Goal: Information Seeking & Learning: Learn about a topic

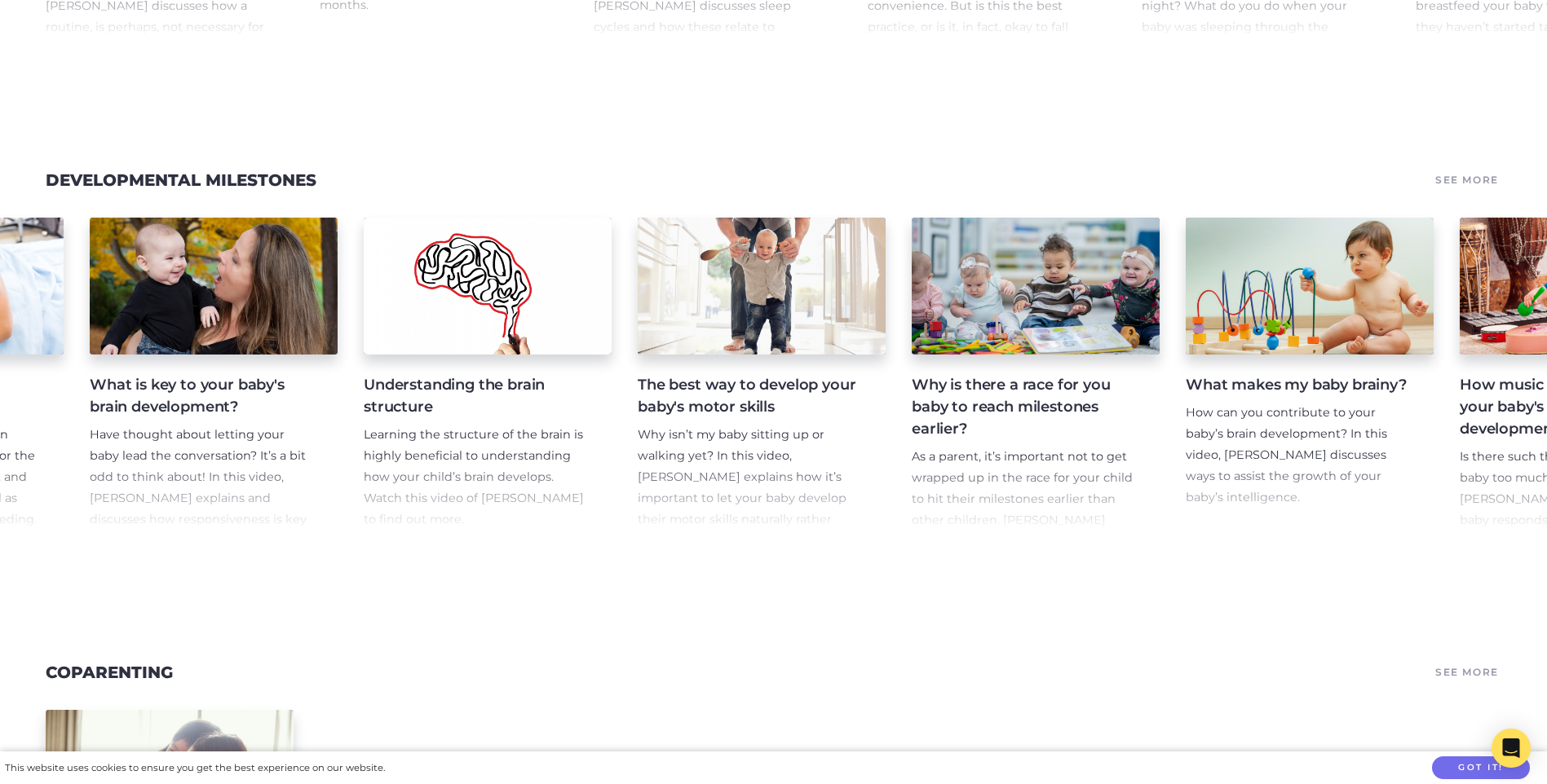
scroll to position [0, 641]
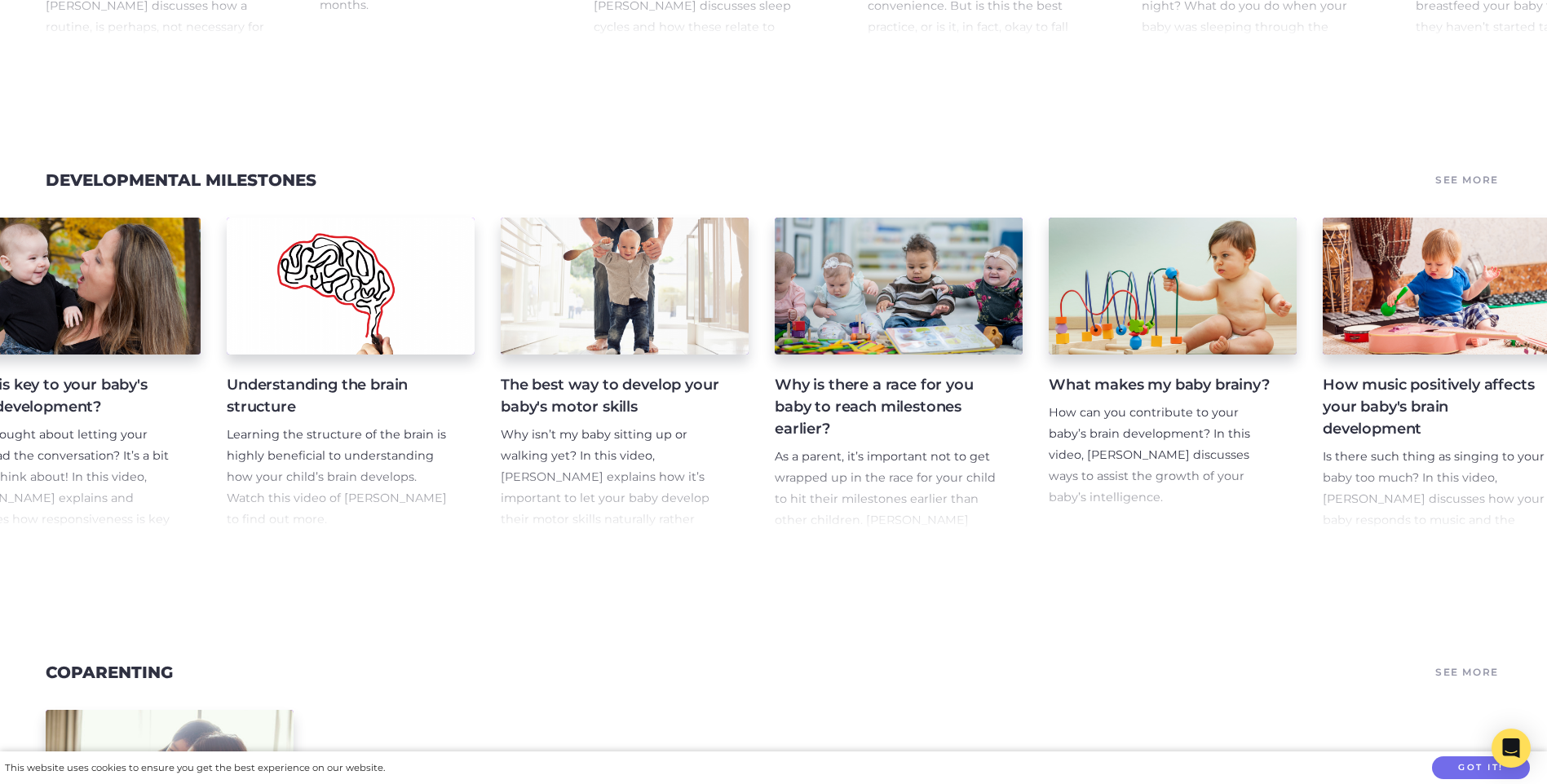
click at [633, 418] on h4 "The best way to develop your baby's motor skills" at bounding box center [612, 396] width 222 height 44
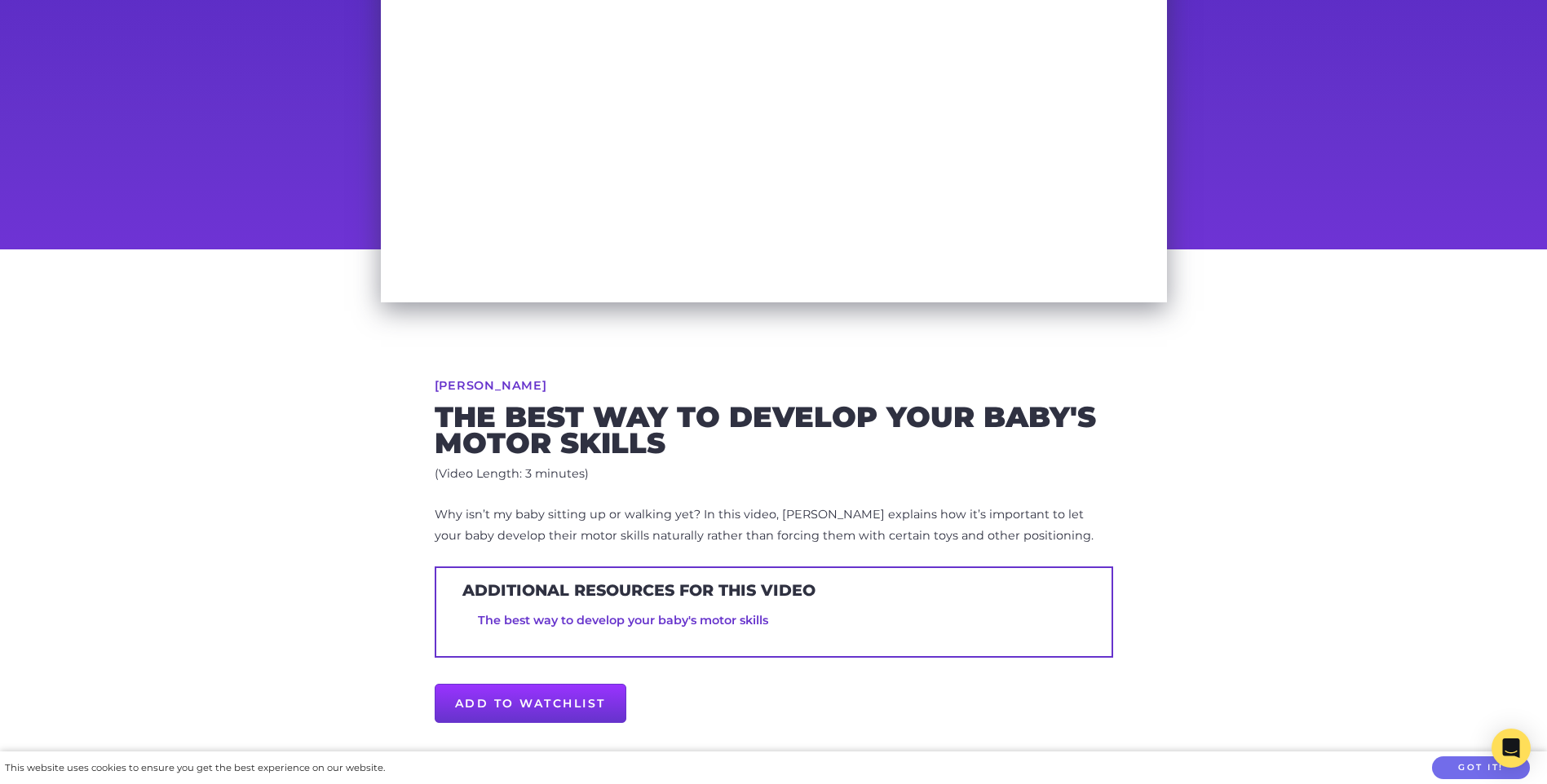
scroll to position [326, 0]
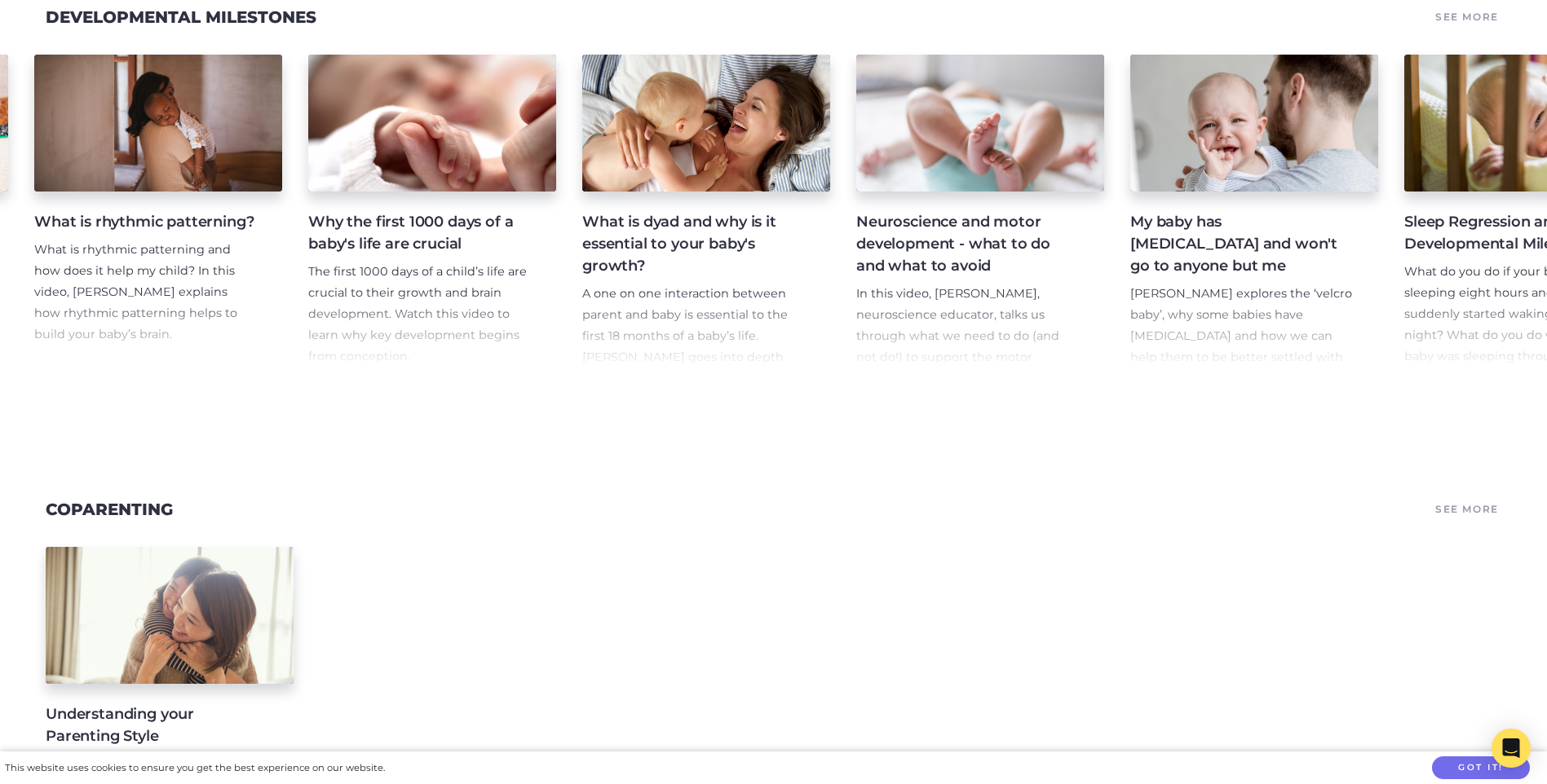
scroll to position [0, 2214]
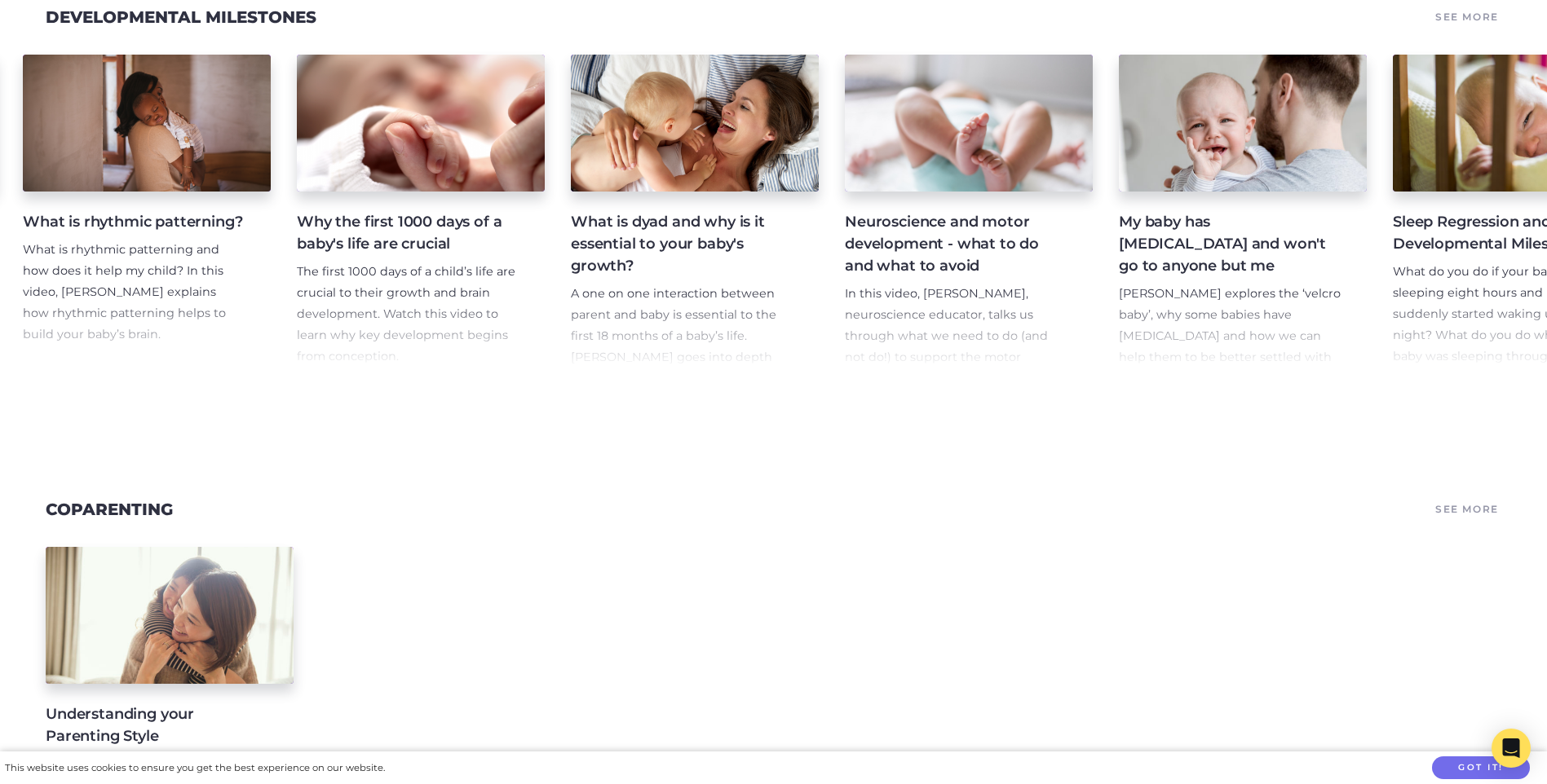
click at [937, 443] on section "Developmental Milestones See More Why repetition is important for your baby Why…" at bounding box center [774, 196] width 1547 height 492
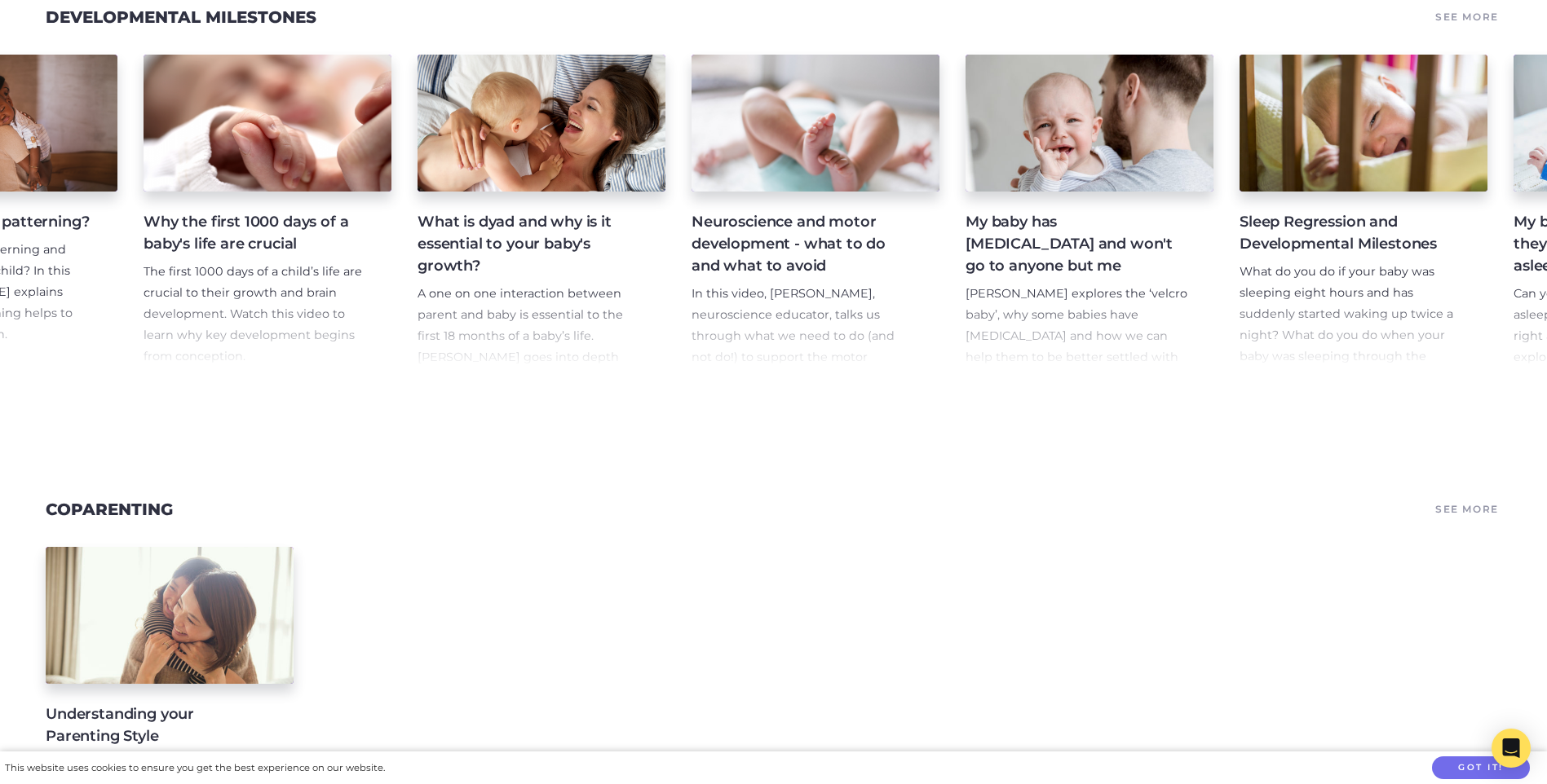
scroll to position [0, 2380]
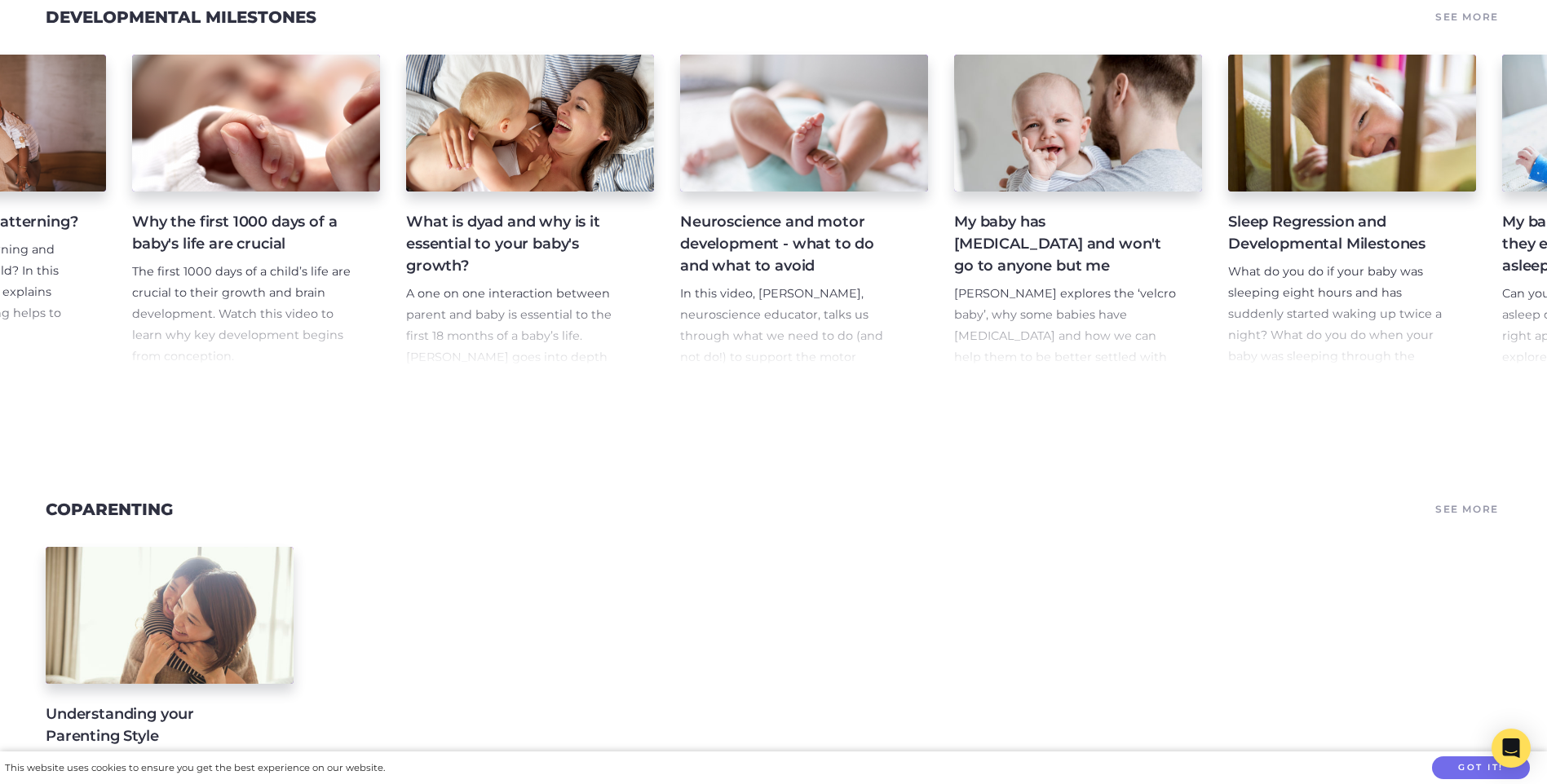
click at [805, 277] on h4 "Neuroscience and motor development - what to do and what to avoid" at bounding box center [791, 244] width 222 height 66
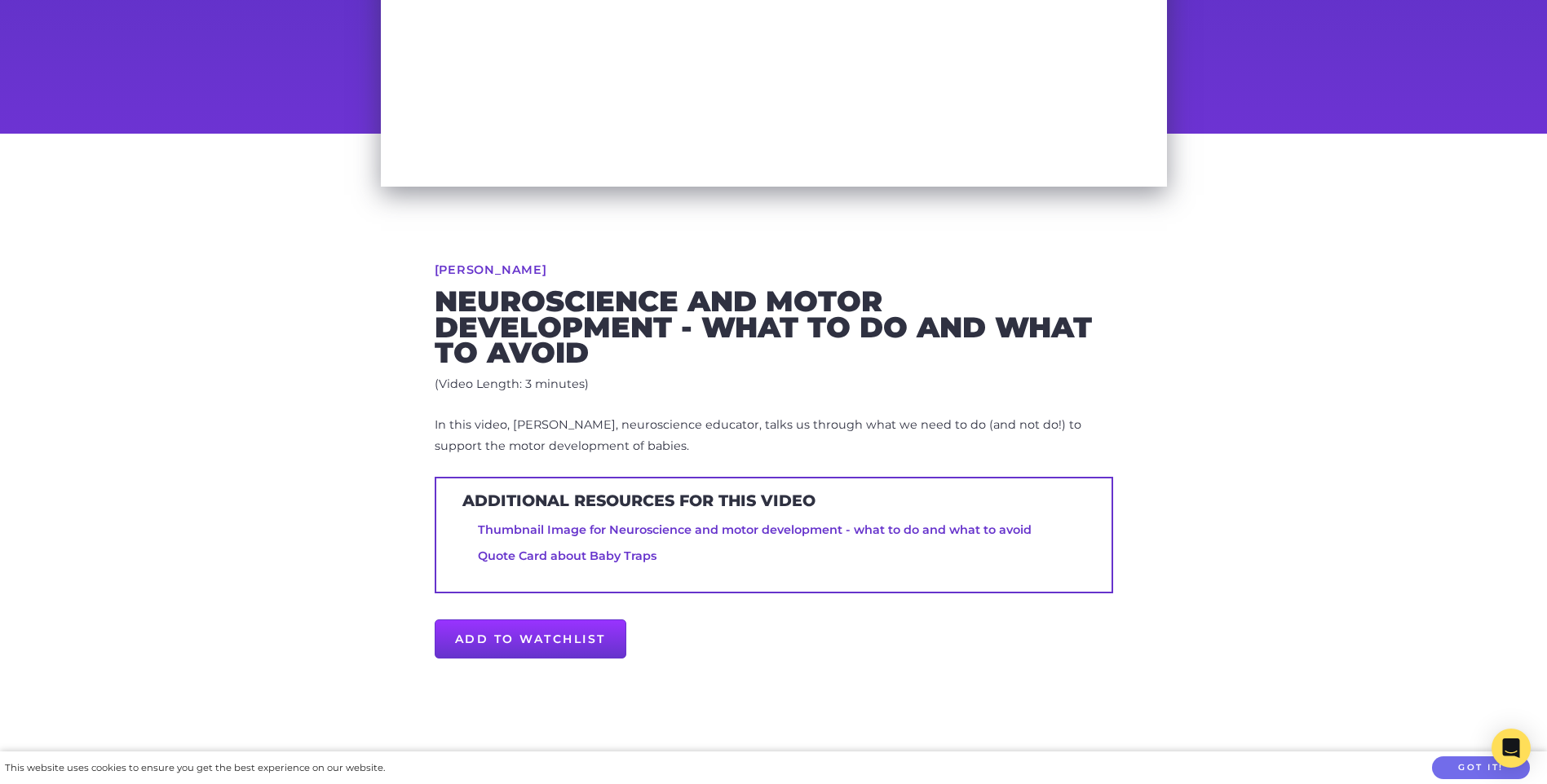
scroll to position [408, 0]
